Goal: Information Seeking & Learning: Check status

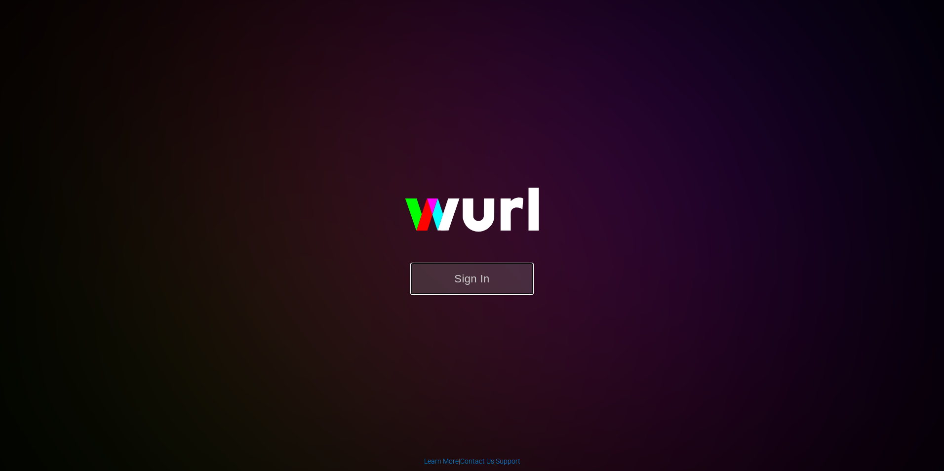
click at [480, 284] on button "Sign In" at bounding box center [471, 279] width 123 height 32
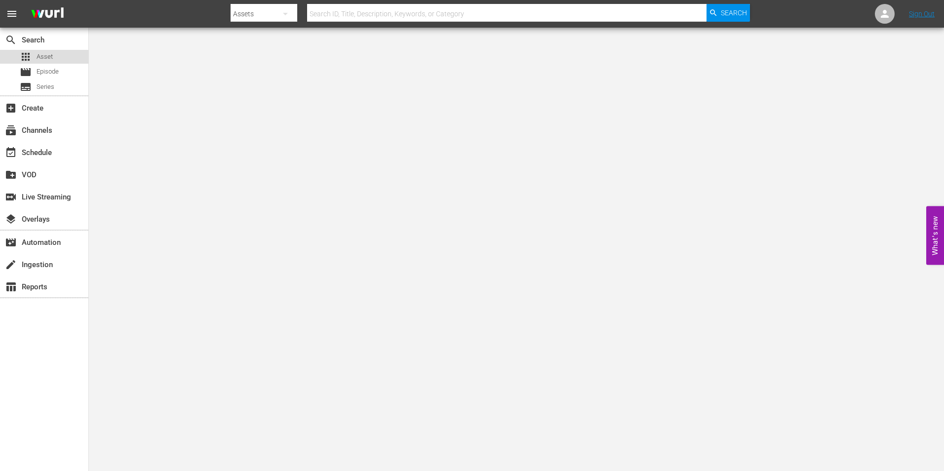
click at [50, 59] on span "Asset" at bounding box center [45, 57] width 16 height 10
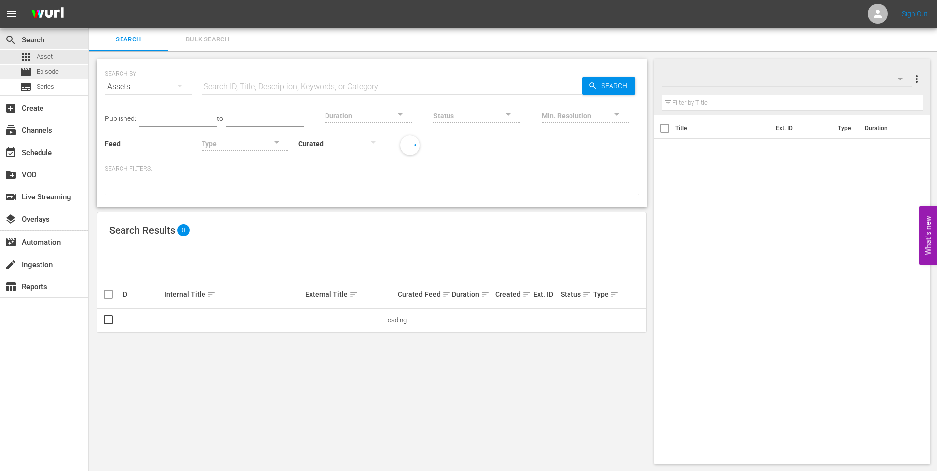
click at [57, 73] on span "Episode" at bounding box center [48, 72] width 22 height 10
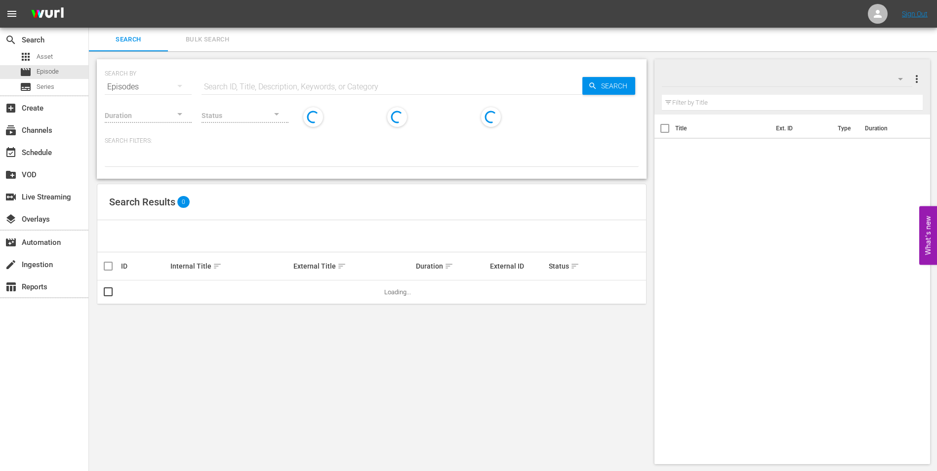
click at [258, 85] on input "text" at bounding box center [391, 87] width 381 height 24
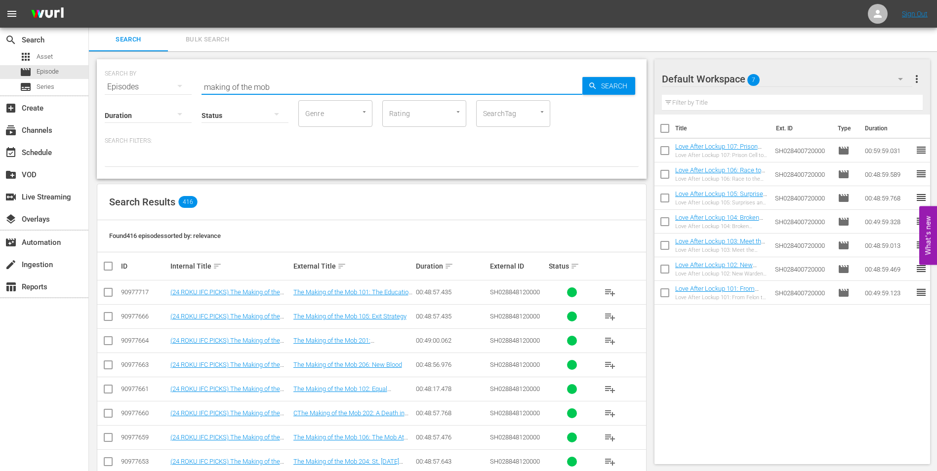
type input "making of the mob"
click at [41, 130] on div "subscriptions Channels" at bounding box center [27, 128] width 55 height 9
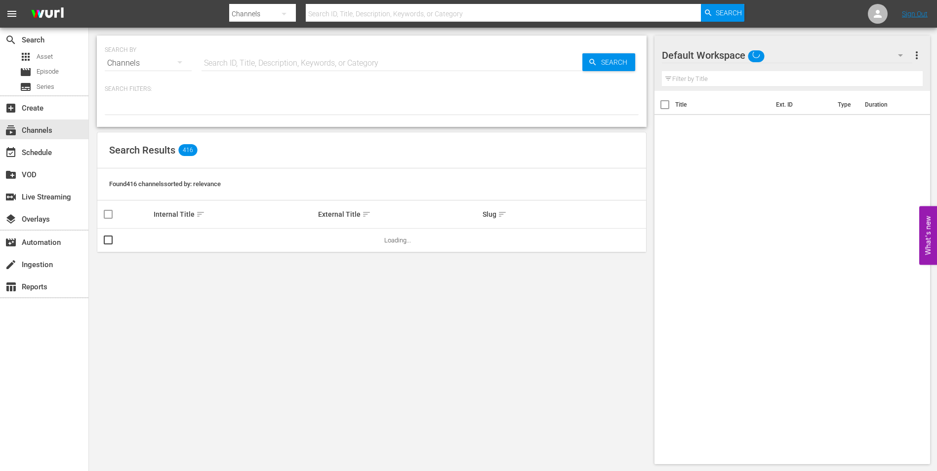
click at [292, 64] on input "text" at bounding box center [391, 63] width 381 height 24
type input "ifc"
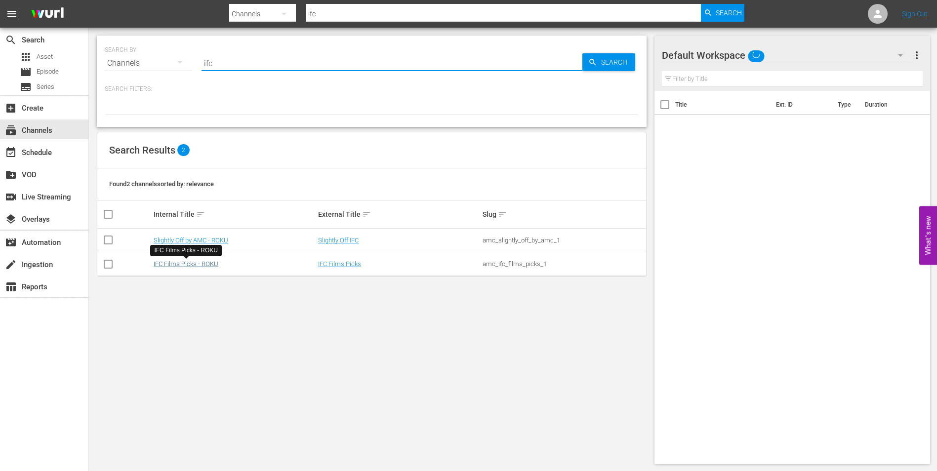
type input "ifc"
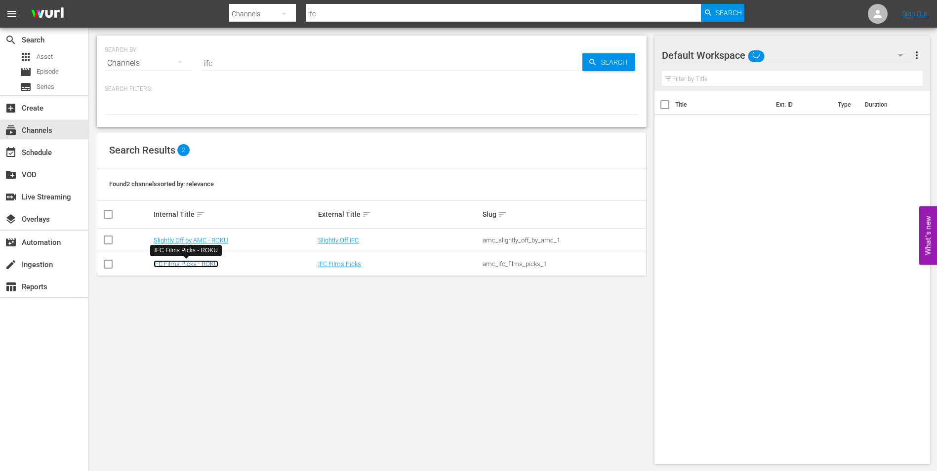
click at [182, 266] on link "IFC Films Picks - ROKU" at bounding box center [186, 263] width 65 height 7
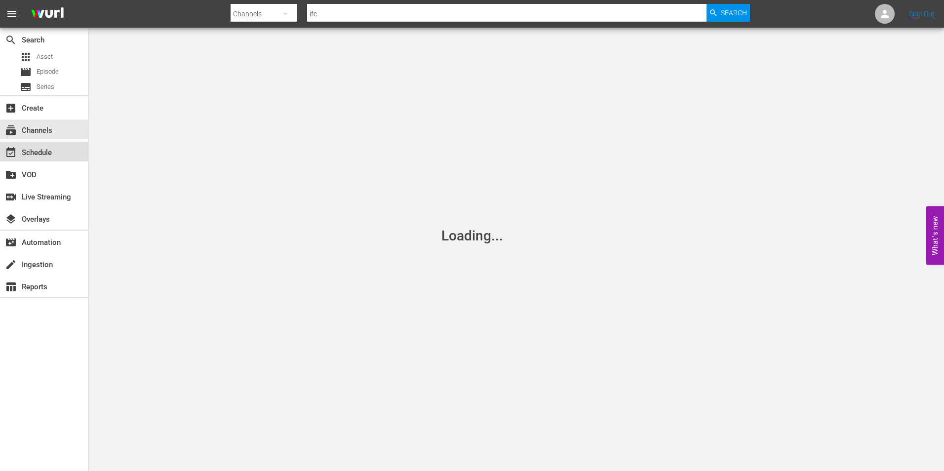
click at [42, 153] on div "event_available Schedule" at bounding box center [27, 151] width 55 height 9
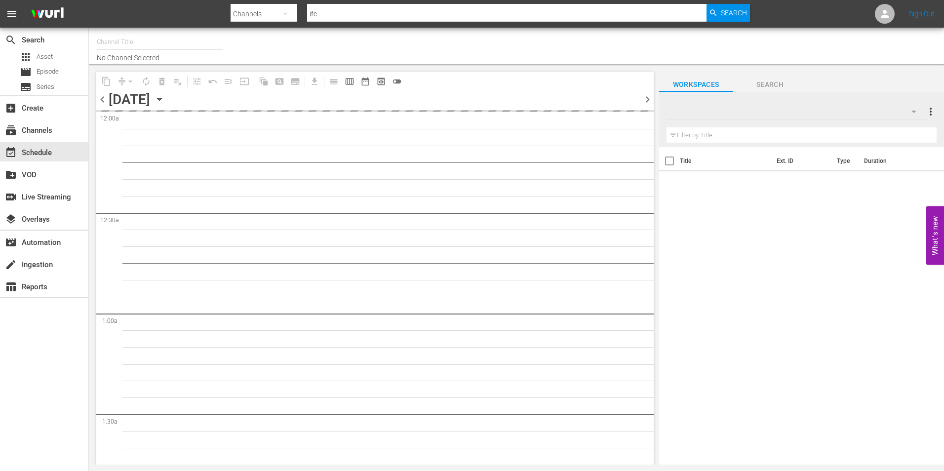
click at [647, 97] on span "chevron_right" at bounding box center [647, 99] width 12 height 12
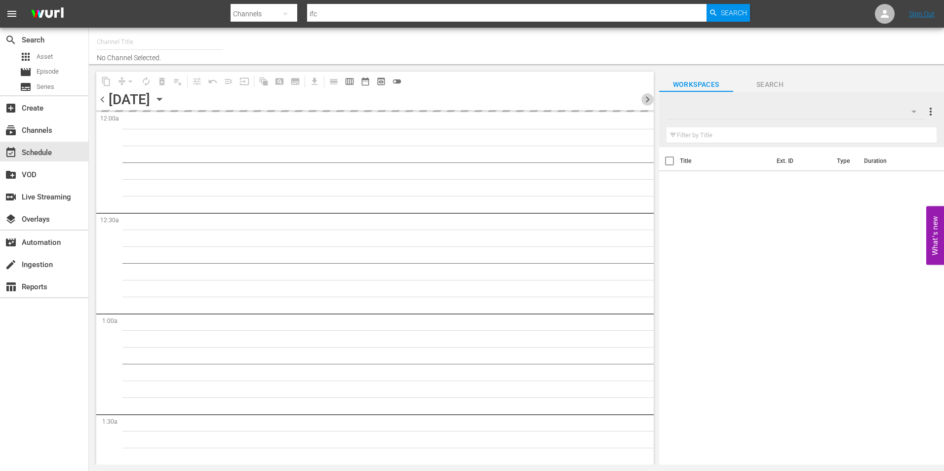
click at [647, 97] on span "chevron_right" at bounding box center [647, 99] width 12 height 12
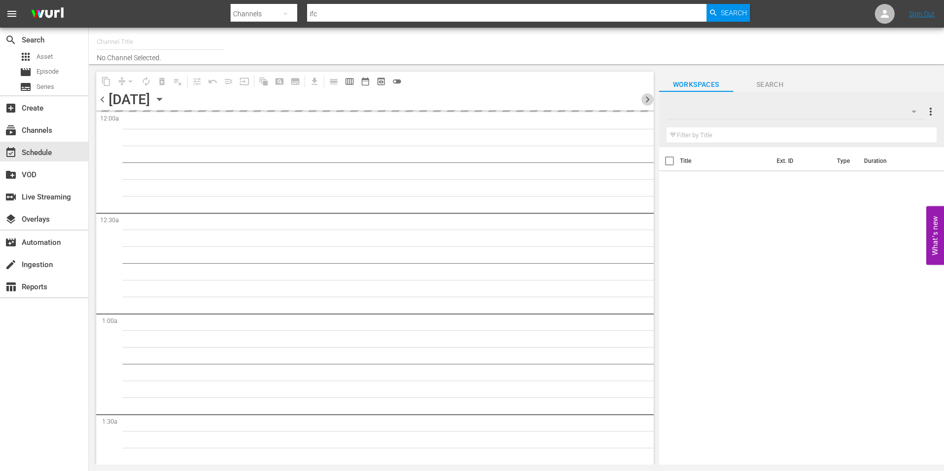
click at [647, 97] on span "chevron_right" at bounding box center [647, 99] width 12 height 12
type input "IFC Films Picks - ROKU (563)"
